Goal: Task Accomplishment & Management: Manage account settings

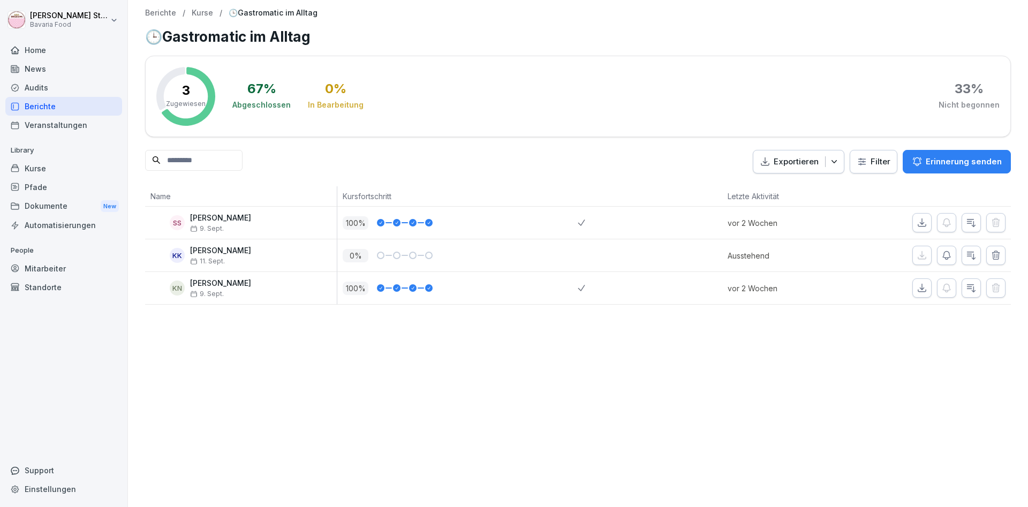
click at [48, 268] on div "Mitarbeiter" at bounding box center [63, 268] width 117 height 19
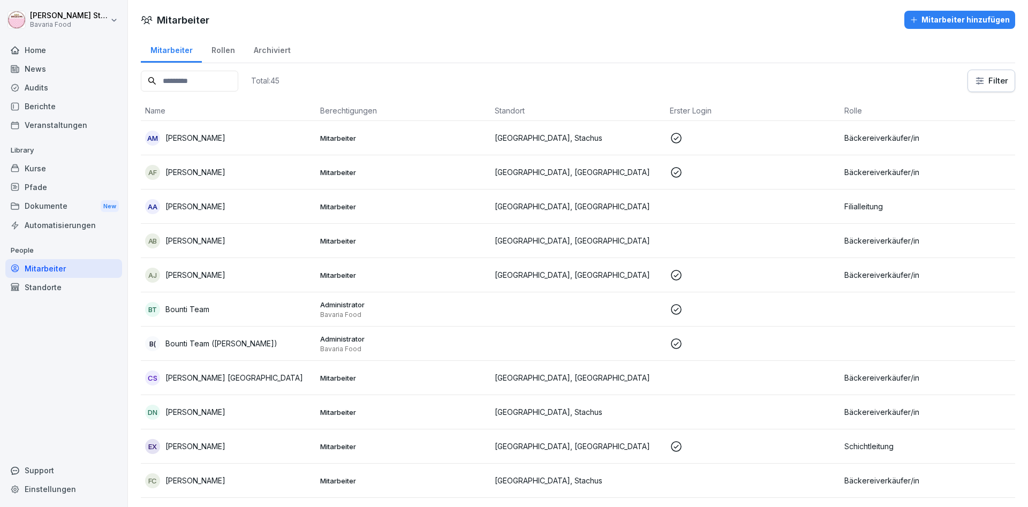
click at [183, 81] on input at bounding box center [189, 81] width 97 height 21
type input "*****"
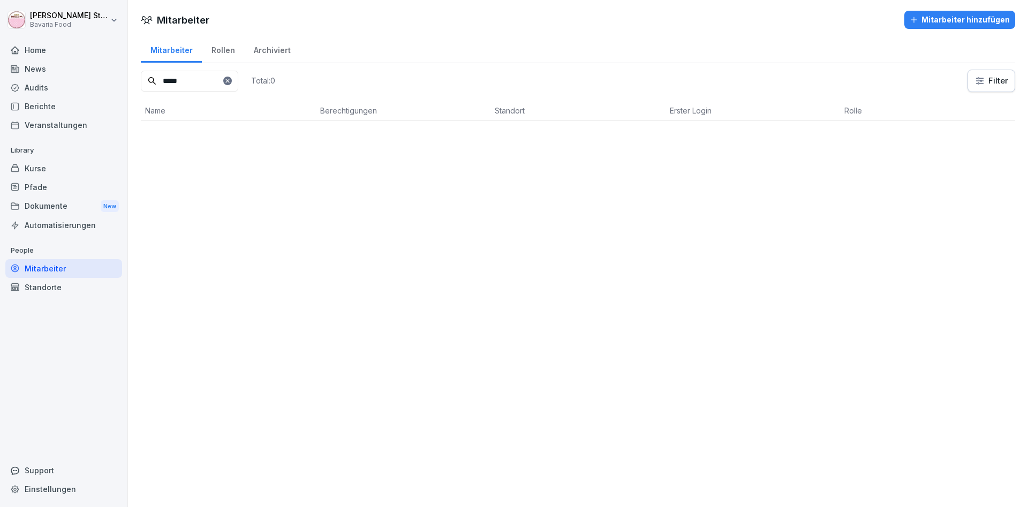
click at [33, 270] on div "Mitarbeiter" at bounding box center [63, 268] width 117 height 19
click at [46, 265] on div "Mitarbeiter" at bounding box center [63, 268] width 117 height 19
click at [34, 271] on div "Mitarbeiter" at bounding box center [63, 268] width 117 height 19
click at [231, 78] on icon at bounding box center [227, 81] width 6 height 6
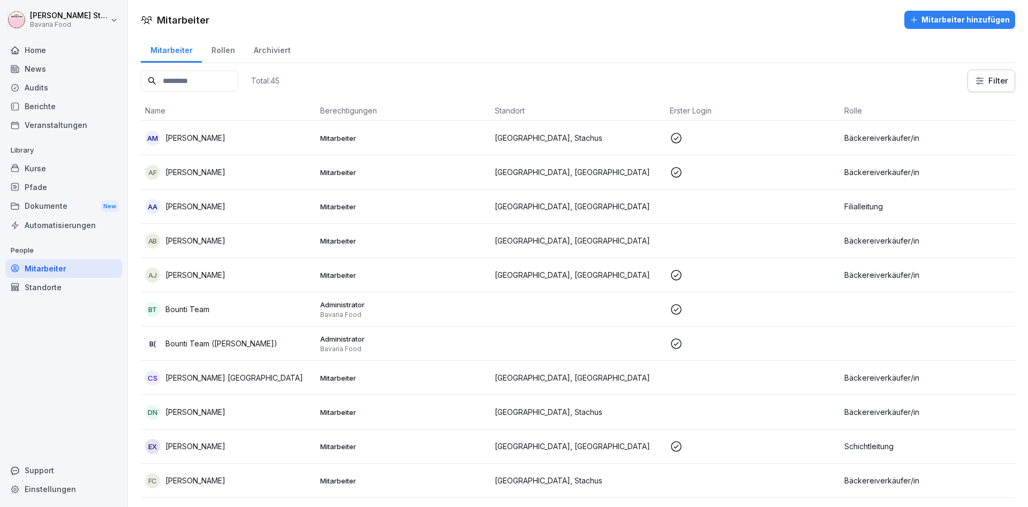
click at [216, 132] on p "[PERSON_NAME]" at bounding box center [195, 137] width 60 height 11
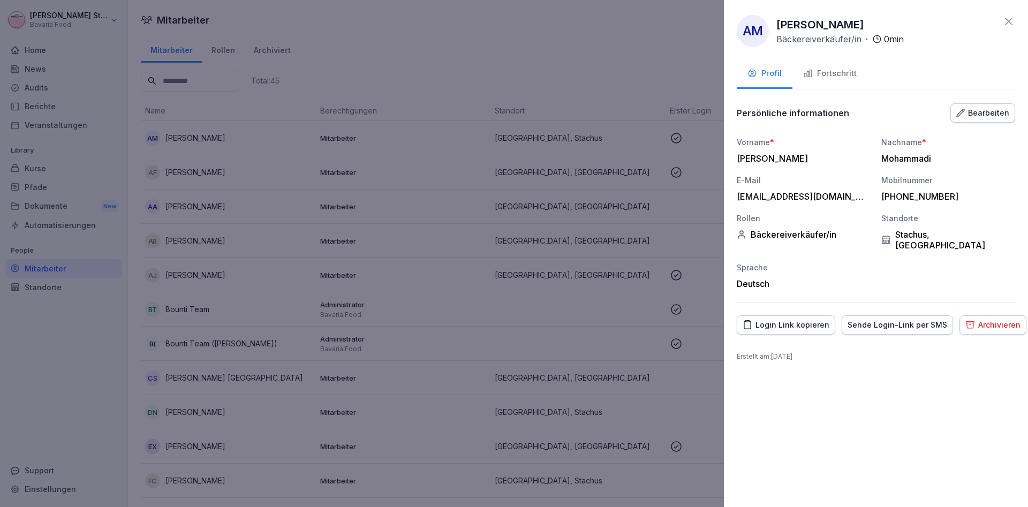
click at [828, 74] on div "Fortschritt" at bounding box center [830, 73] width 54 height 12
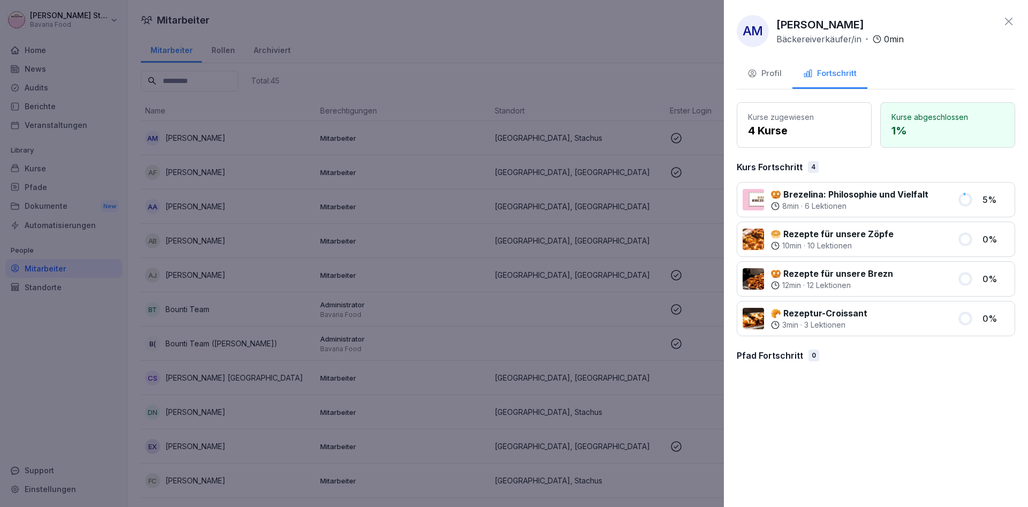
click at [792, 60] on button "Fortschritt" at bounding box center [829, 74] width 75 height 29
click at [1007, 18] on icon at bounding box center [1008, 21] width 13 height 13
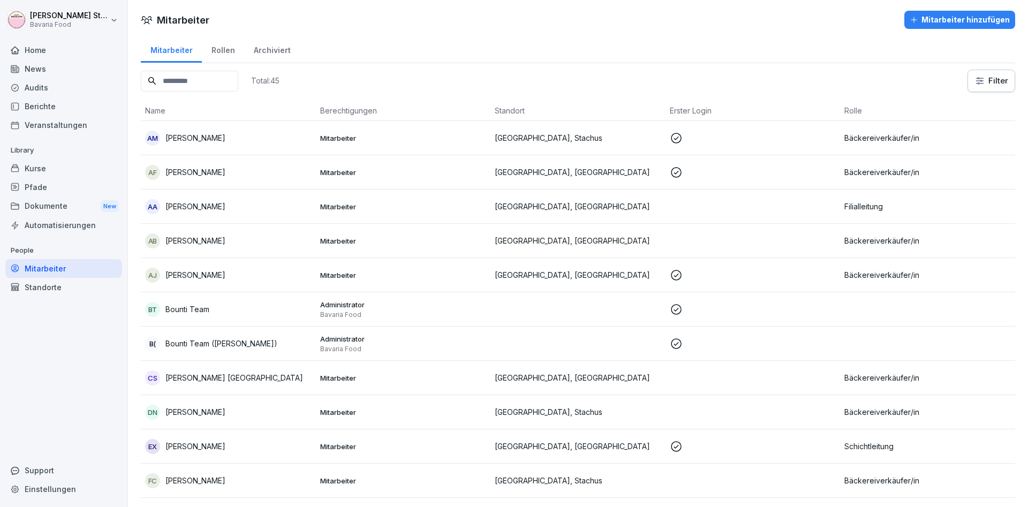
click at [34, 53] on div "Home" at bounding box center [63, 50] width 117 height 19
